Goal: Task Accomplishment & Management: Complete application form

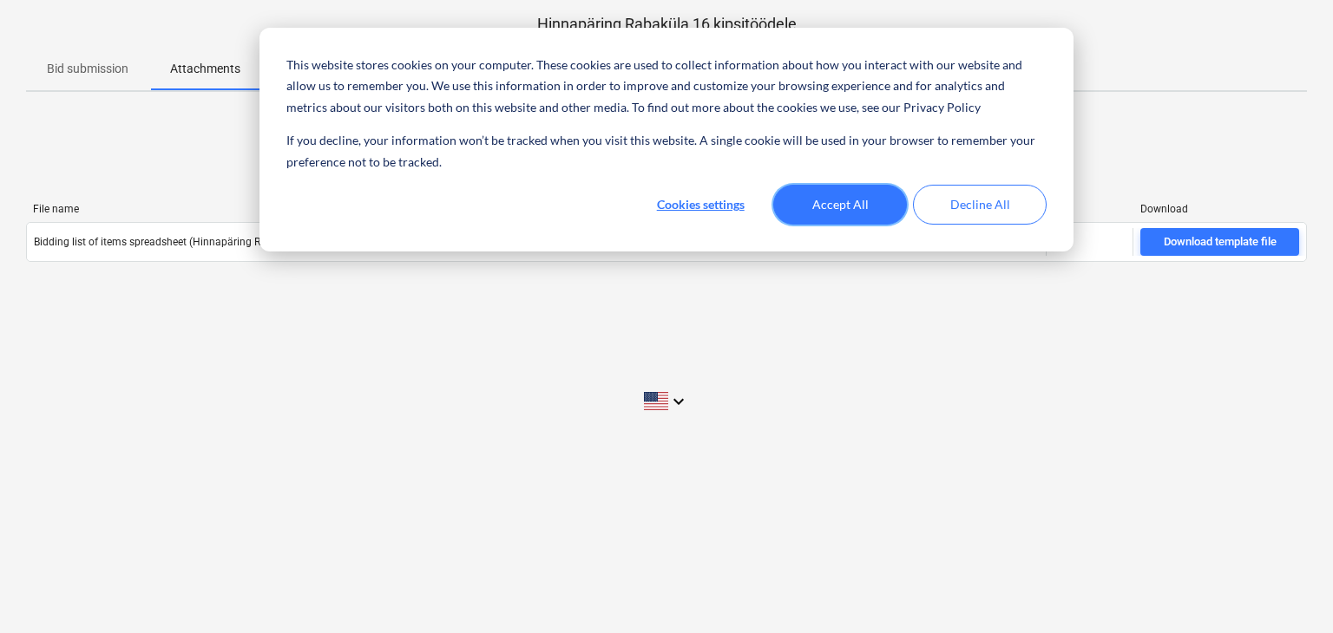
click at [827, 206] on button "Accept All" at bounding box center [840, 205] width 134 height 40
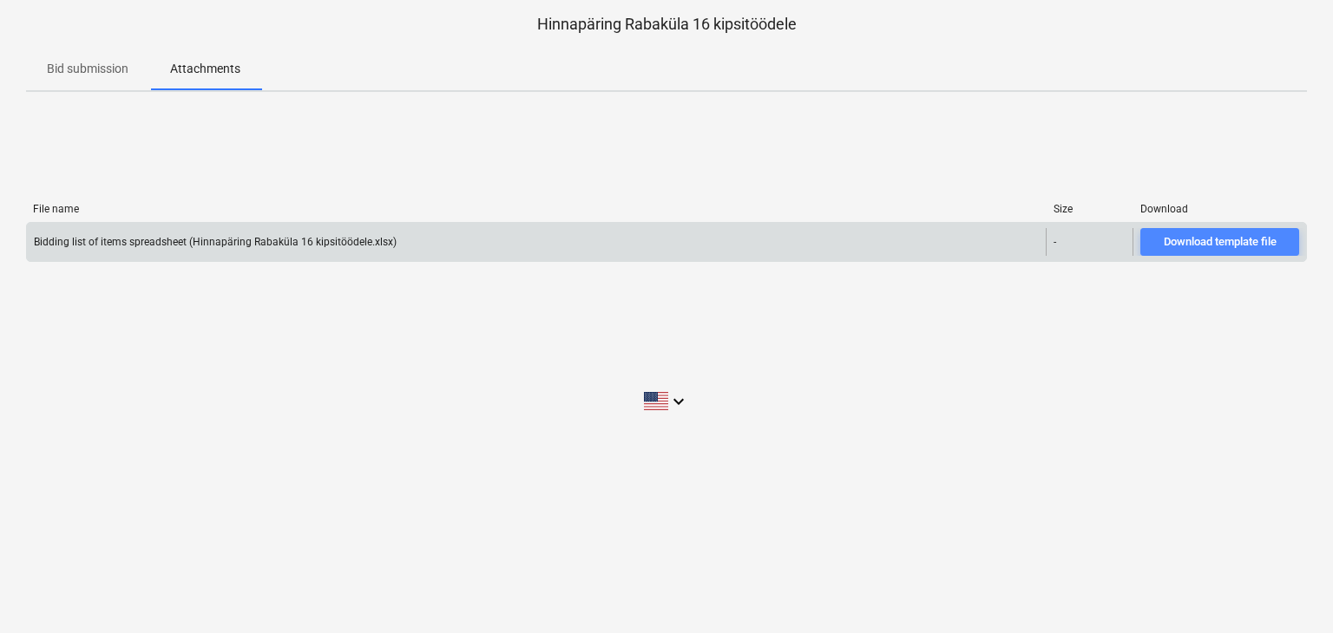
click at [1215, 240] on div "Download template file" at bounding box center [1220, 243] width 113 height 20
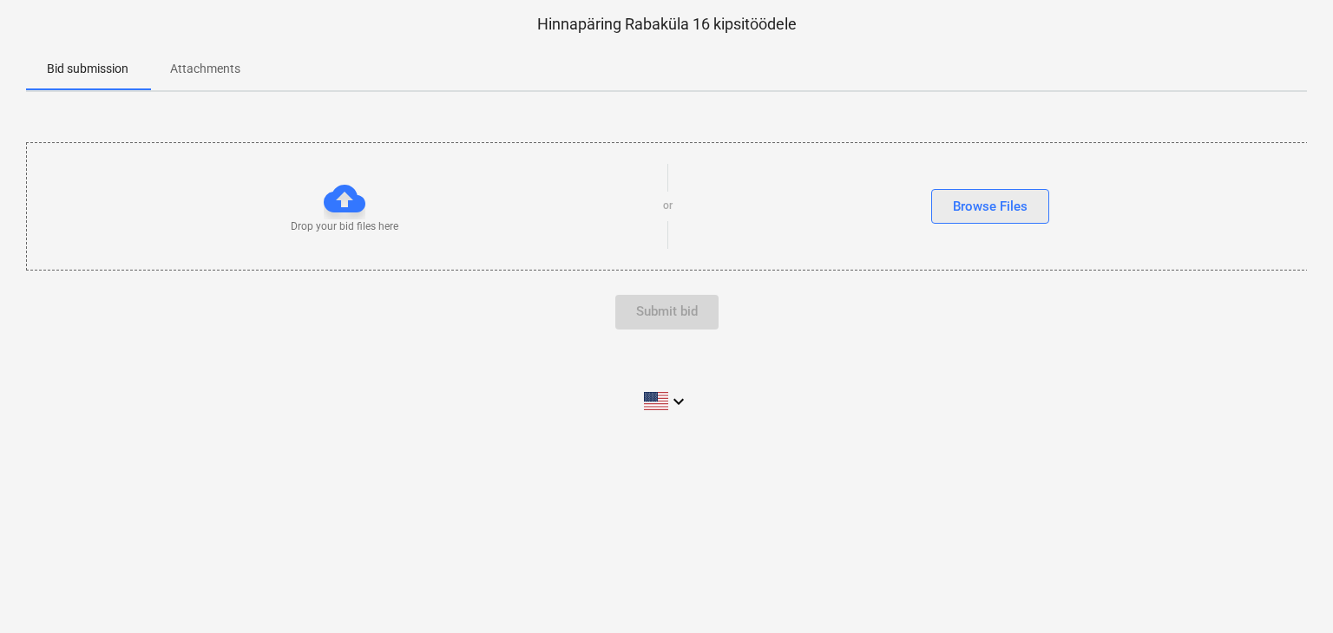
click at [962, 204] on div "Browse Files" at bounding box center [990, 206] width 75 height 23
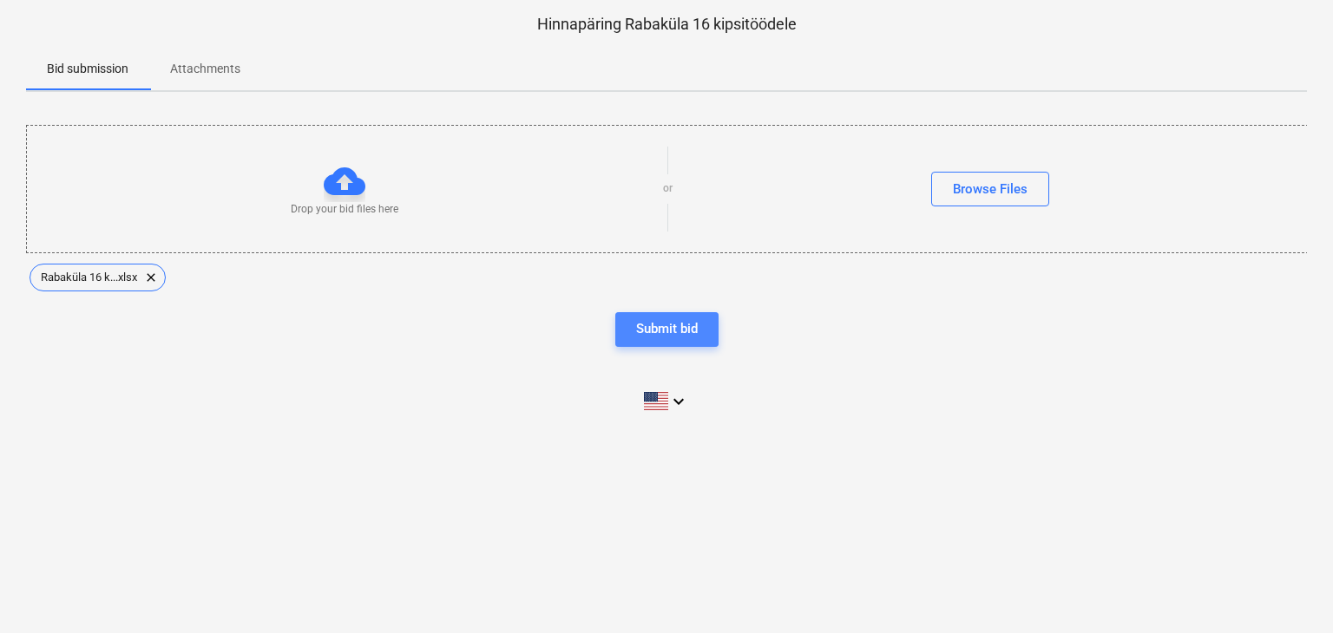
click at [644, 324] on div "Submit bid" at bounding box center [667, 329] width 62 height 23
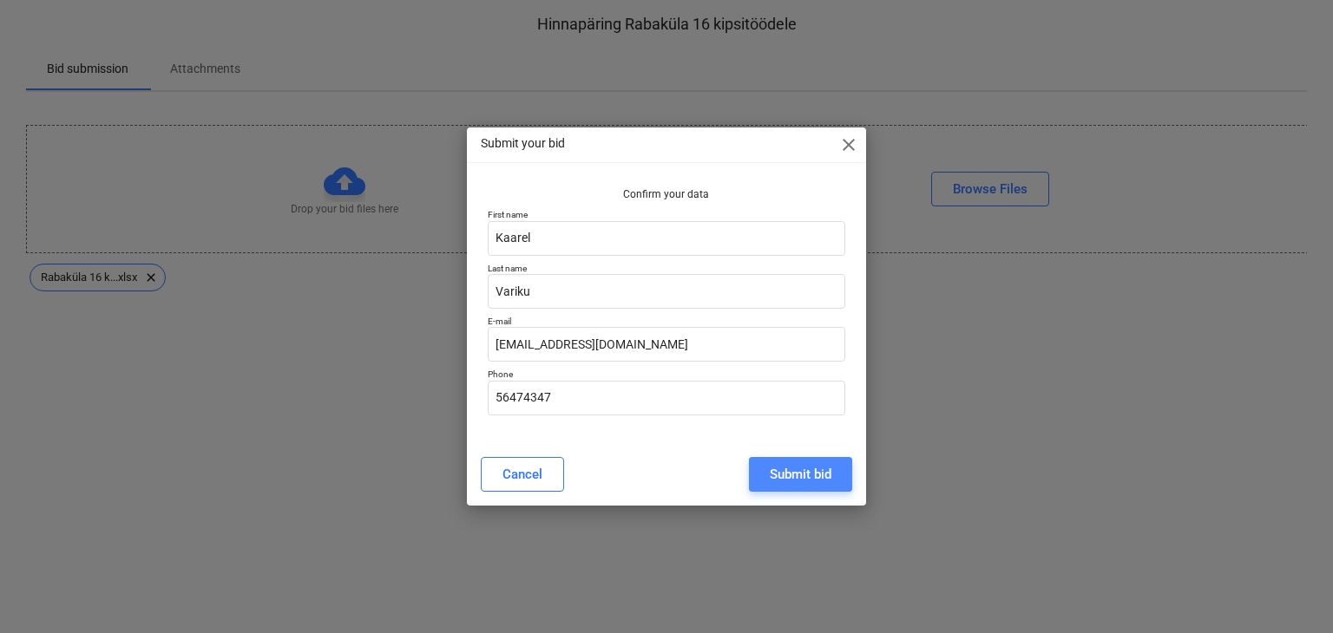
click at [790, 473] on div "Submit bid" at bounding box center [801, 474] width 62 height 23
